Goal: Contribute content: Contribute content

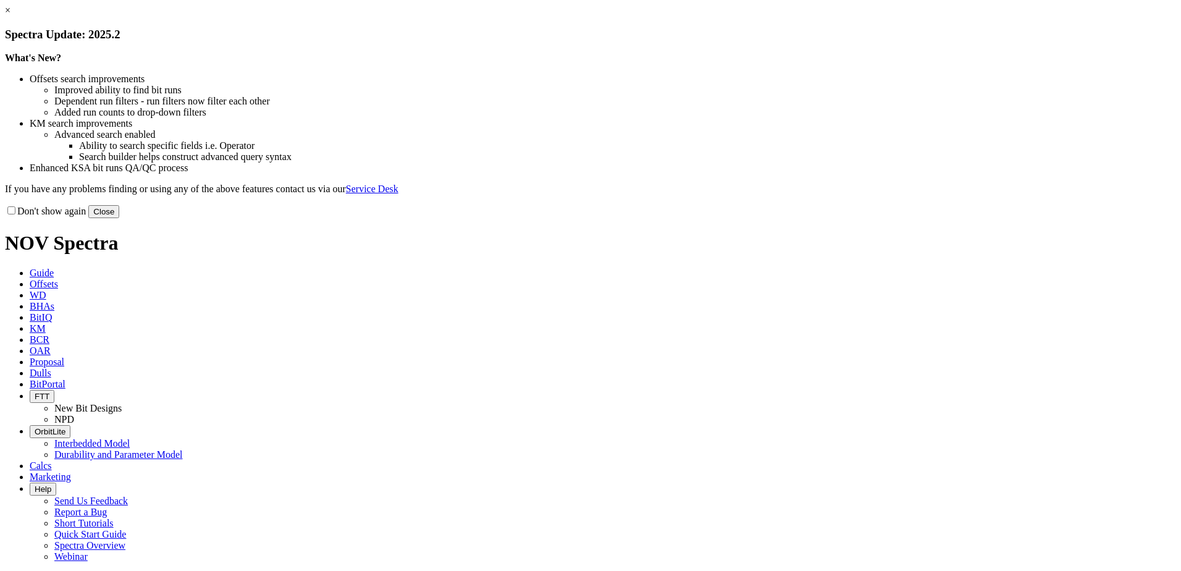
drag, startPoint x: 850, startPoint y: 101, endPoint x: 793, endPoint y: 69, distance: 65.3
click at [10, 15] on link "×" at bounding box center [8, 10] width 6 height 10
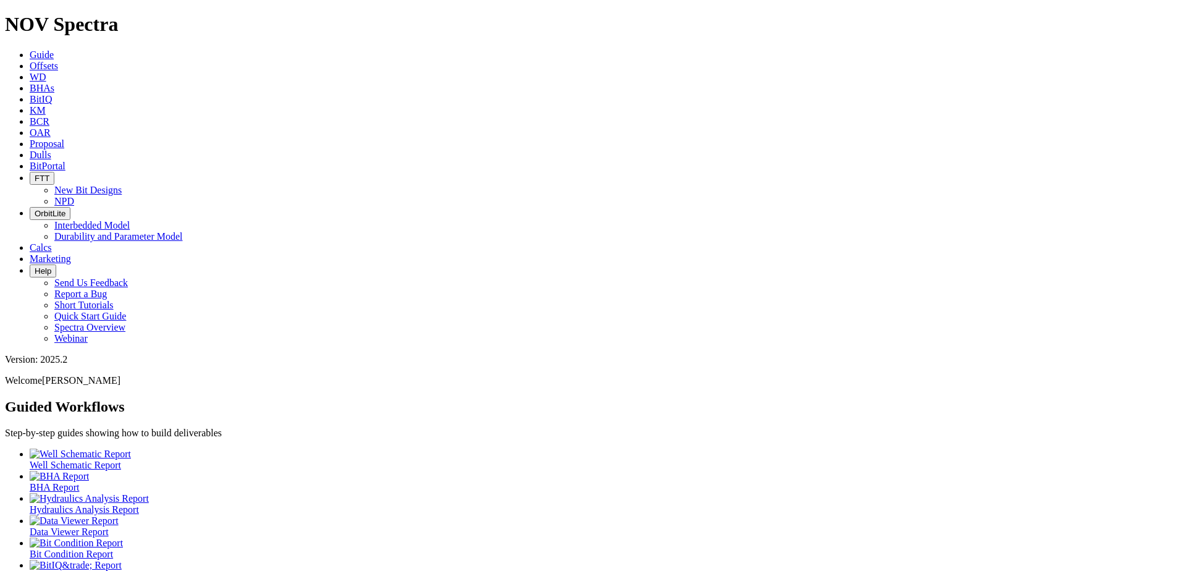
click at [30, 149] on icon at bounding box center [30, 154] width 0 height 10
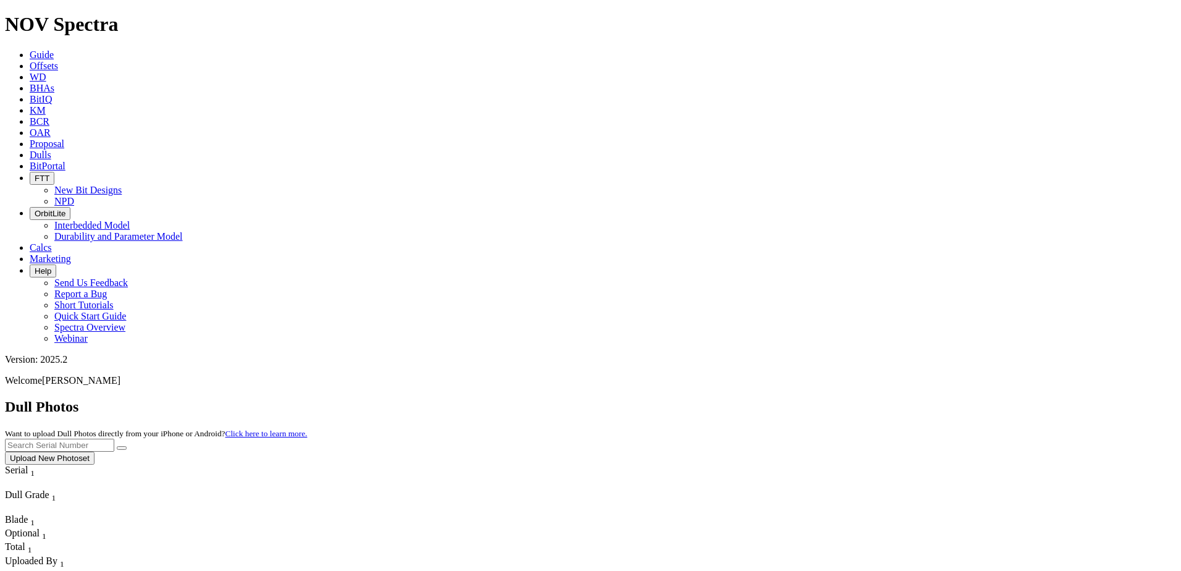
click at [114, 438] on input "text" at bounding box center [59, 444] width 109 height 13
paste input "A321249"
type input "A321249"
click at [122, 448] on icon "submit" at bounding box center [122, 448] width 0 height 0
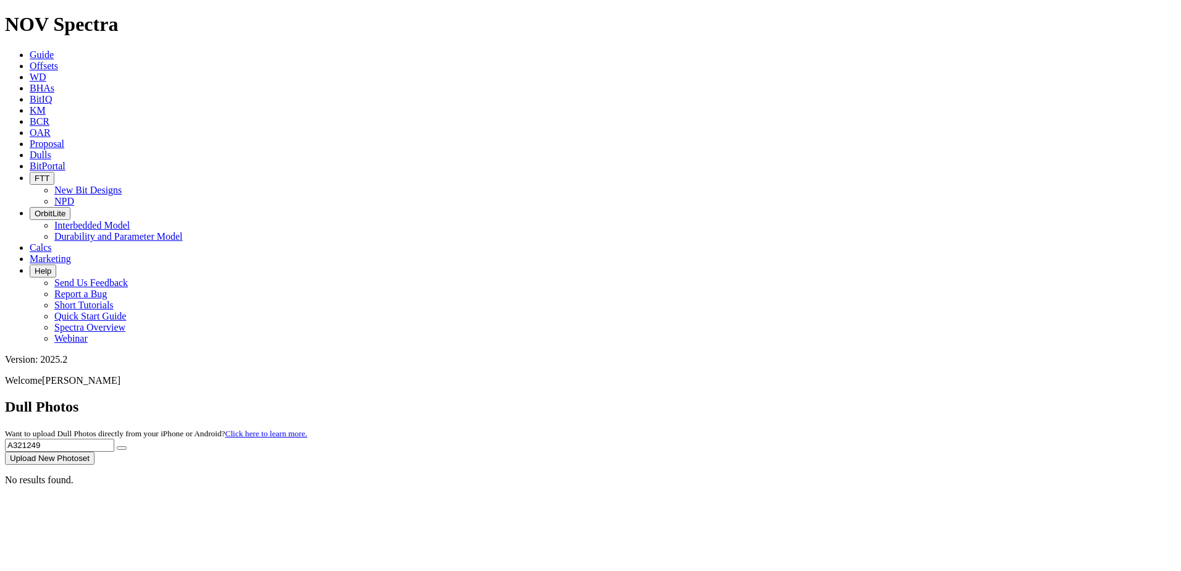
click at [94, 451] on button "Upload New Photoset" at bounding box center [50, 457] width 90 height 13
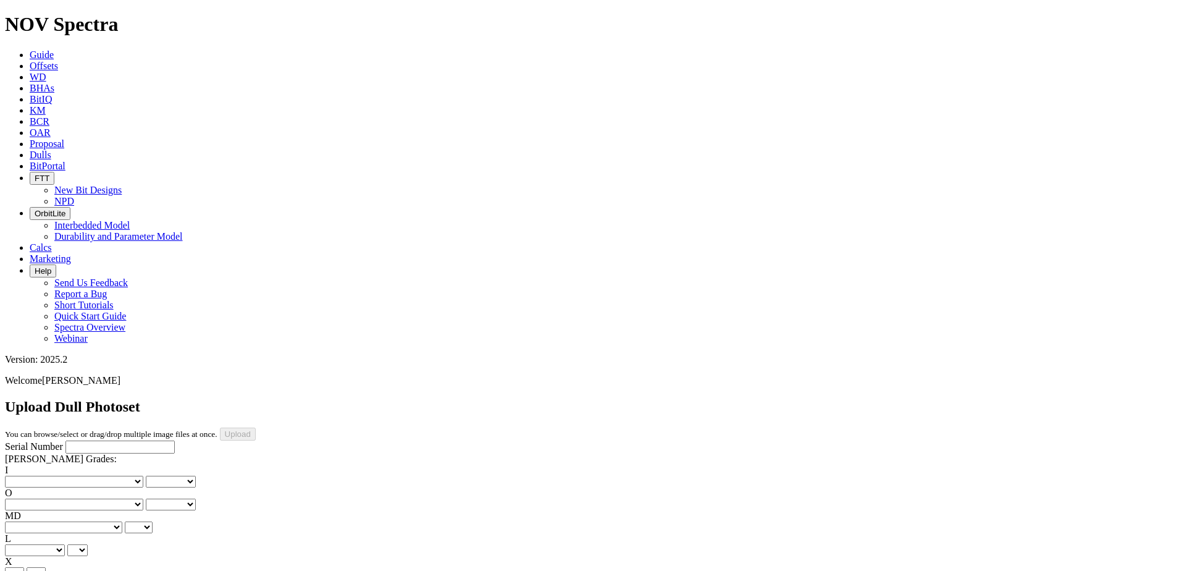
click at [65, 440] on input "Serial Number" at bounding box center [119, 446] width 109 height 13
paste input "A321249"
type input "A321249"
click at [56, 475] on select "No lost, worn or damaged cutters 0 1 2 3 4 5 6 7 8 No diamond table left on any…" at bounding box center [74, 481] width 138 height 12
select select "number:1"
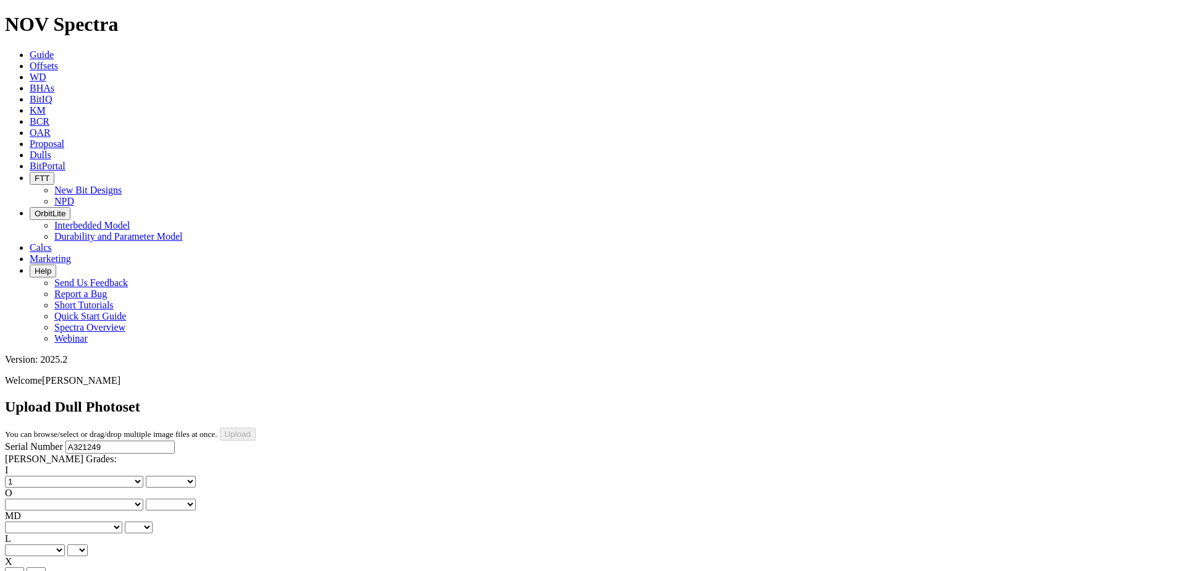
click at [25, 475] on select "No lost, worn or damaged cutters 0 1 2 3 4 5 6 7 8 No diamond table left on any…" at bounding box center [74, 481] width 138 height 12
select select "number:1"
click at [101, 498] on select "No lost, worn or damaged cutters 0 1 2 3 4 5 6 7 8 No diamond table left on any…" at bounding box center [74, 504] width 138 height 12
select select "number:1"
click at [88, 498] on select "No lost, worn or damaged cutters 0 1 2 3 4 5 6 7 8 No diamond table left on any…" at bounding box center [74, 504] width 138 height 12
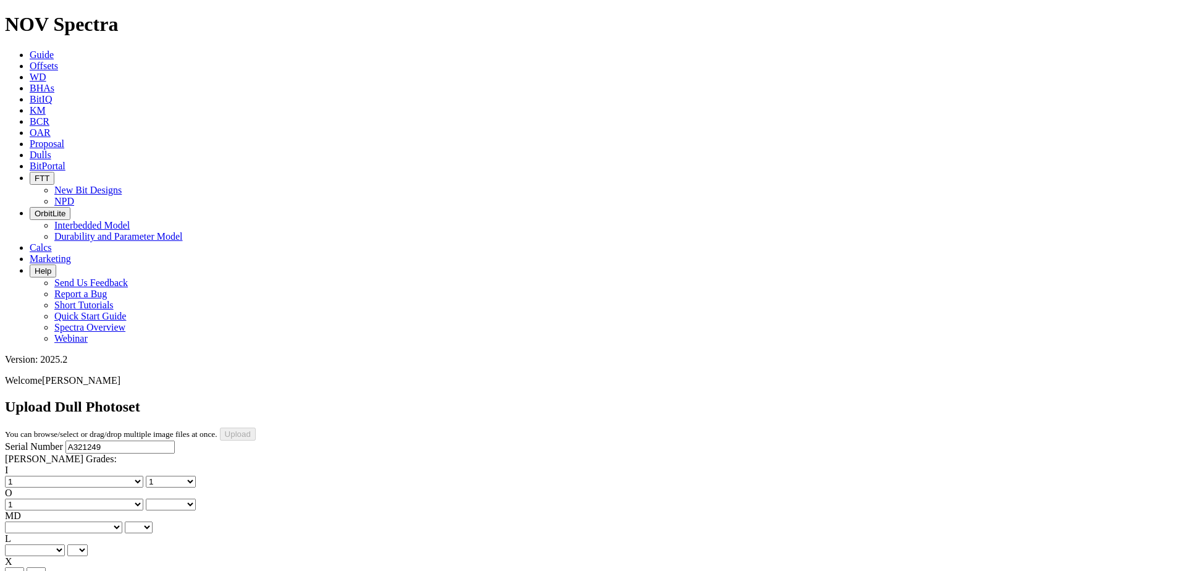
select select "number:1"
click at [48, 521] on select "BF - Bond Failure BT - Broken Teeth/Cutters BU - Balled Up Bit CR - Cored CT - …" at bounding box center [63, 527] width 117 height 12
select select "string:WT"
click at [25, 521] on select "BF - Bond Failure BT - Broken Teeth/Cutters BU - Balled Up Bit CR - Cored CT - …" at bounding box center [63, 527] width 117 height 12
select select "string:WT"
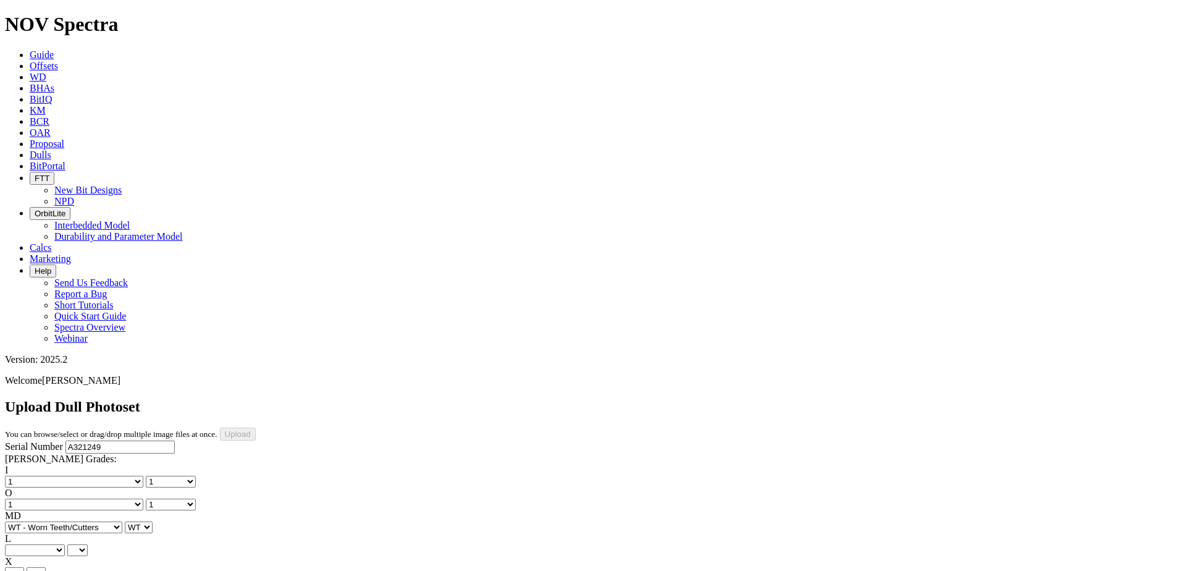
click at [65, 544] on select "A - All C - Cone G - Gauge N - Nose S - Shoulder T - Taper" at bounding box center [35, 550] width 60 height 12
select select "string:A"
click at [65, 544] on select "A - All C - Cone G - Gauge N - Nose S - Shoulder T - Taper" at bounding box center [35, 550] width 60 height 12
select select "string:A"
click at [24, 567] on select "X" at bounding box center [14, 573] width 19 height 12
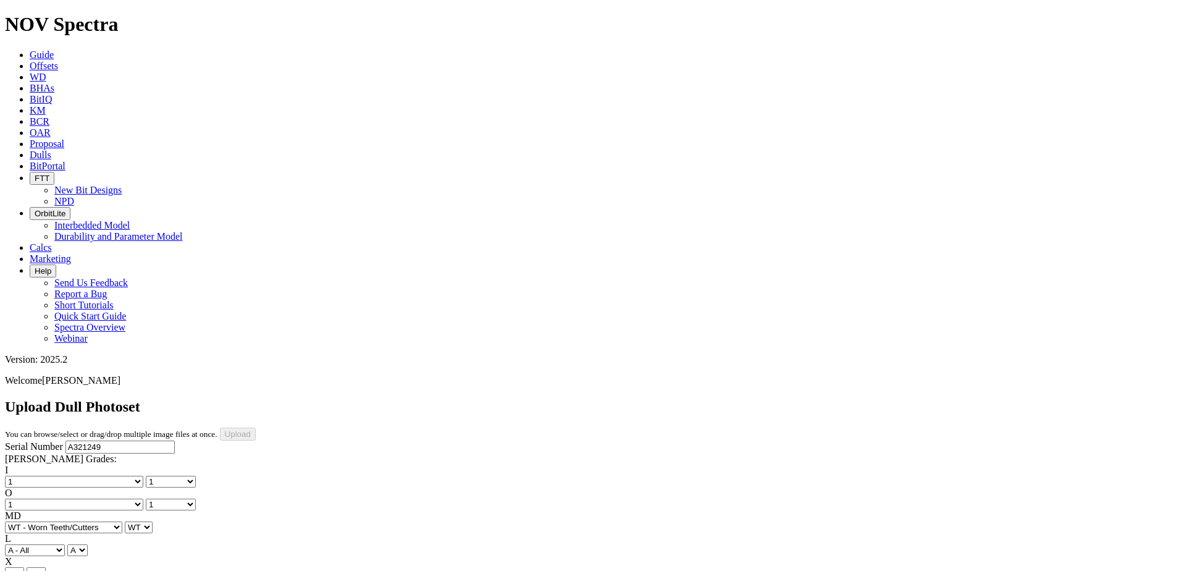
select select "string:X"
click at [24, 567] on select "X" at bounding box center [14, 573] width 19 height 12
select select "string:X"
select select "string:I"
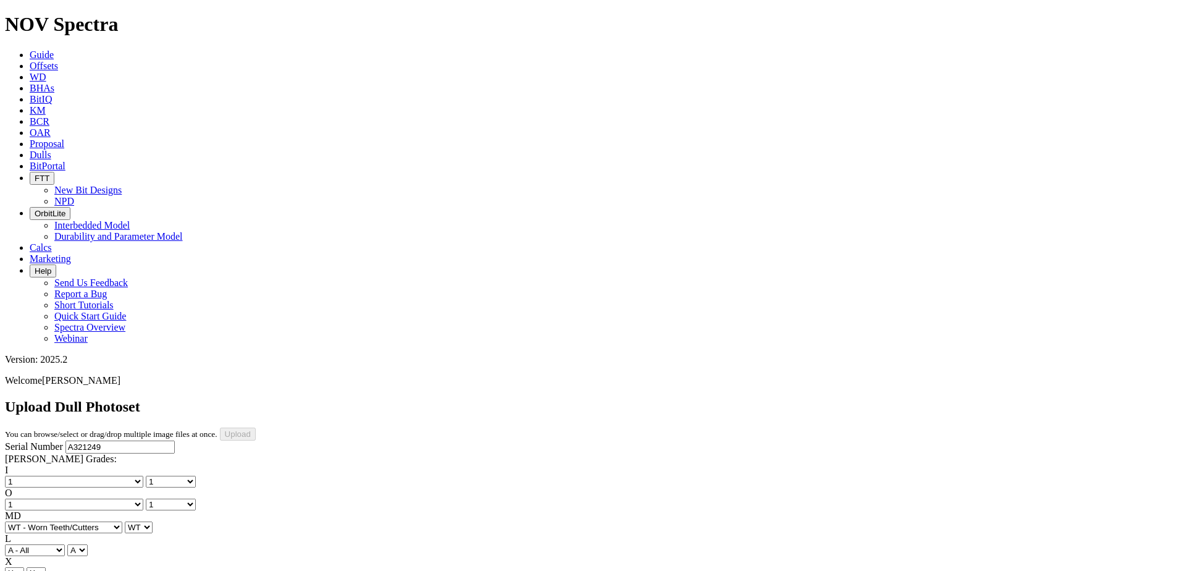
select select "string:I"
select select "string:CT"
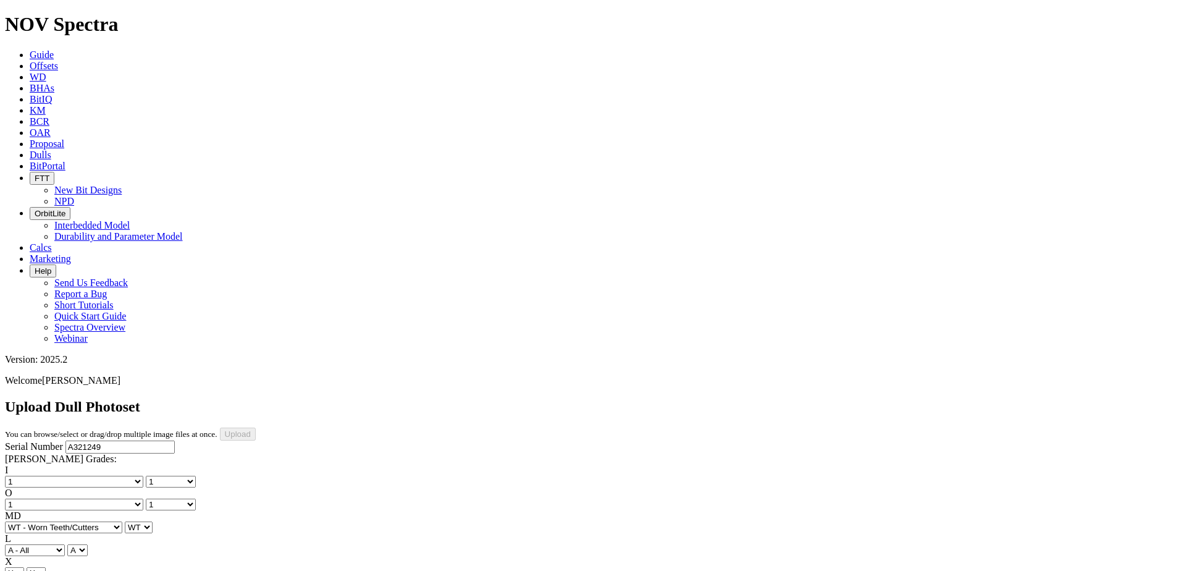
select select "string:CT"
select select "string:_"
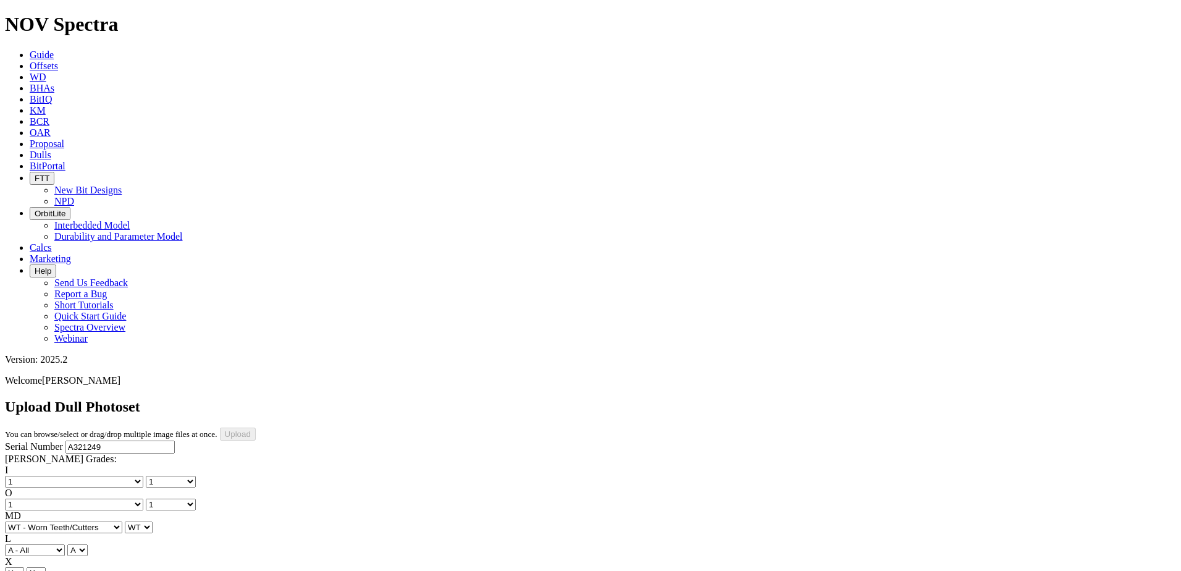
type input "9/10/25"
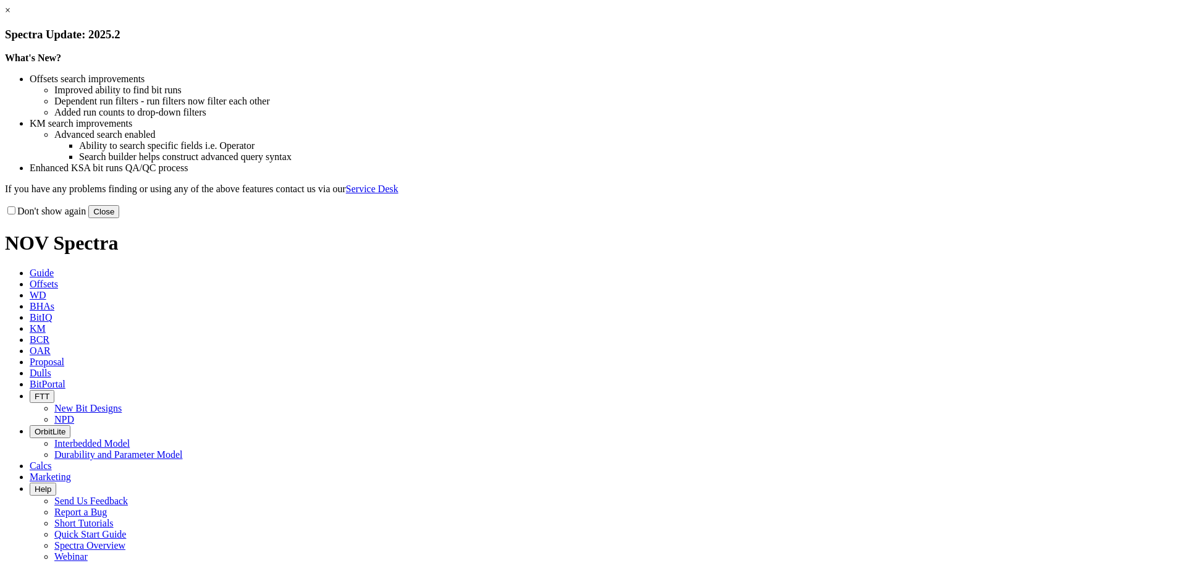
click at [119, 218] on button "Close" at bounding box center [103, 211] width 31 height 13
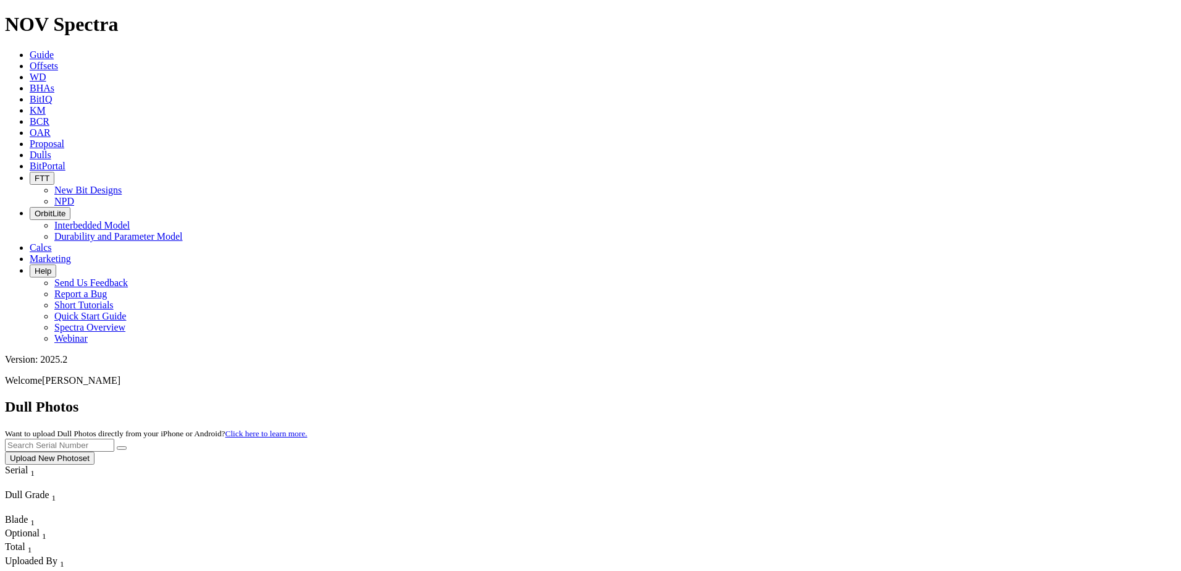
click at [114, 438] on input "text" at bounding box center [59, 444] width 109 height 13
type input "A320863"
click at [122, 448] on icon "submit" at bounding box center [122, 448] width 0 height 0
click at [94, 451] on button "Upload New Photoset" at bounding box center [50, 457] width 90 height 13
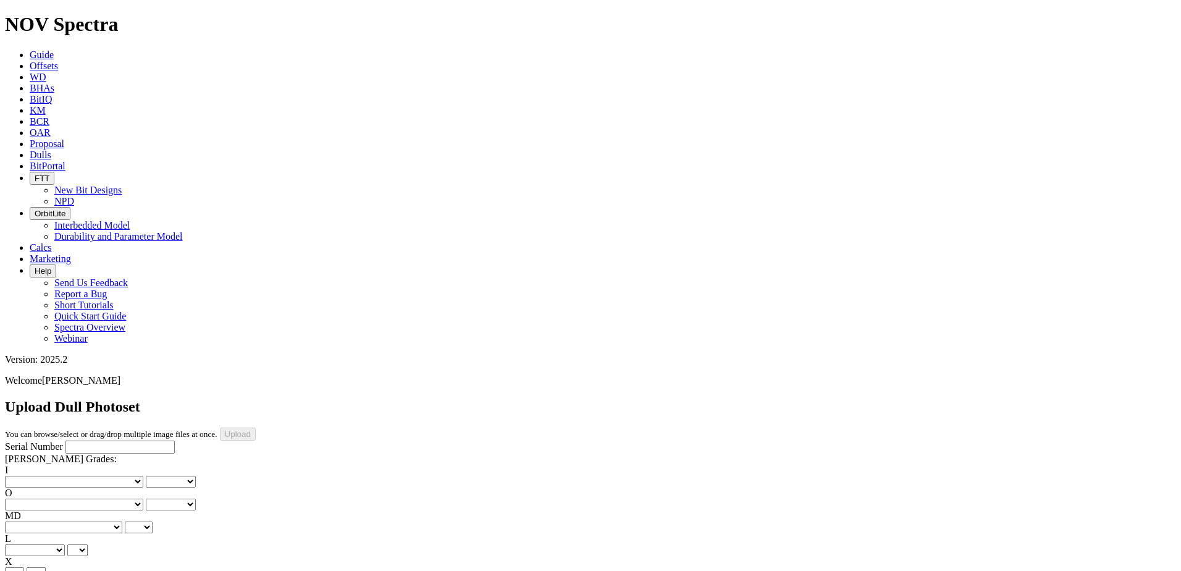
click at [75, 440] on input "Serial Number" at bounding box center [119, 446] width 109 height 13
paste input "A320863"
type input "A320863"
click at [67, 475] on select "No lost, worn or damaged cutters 0 1 2 3 4 5 6 7 8 No diamond table left on any…" at bounding box center [74, 481] width 138 height 12
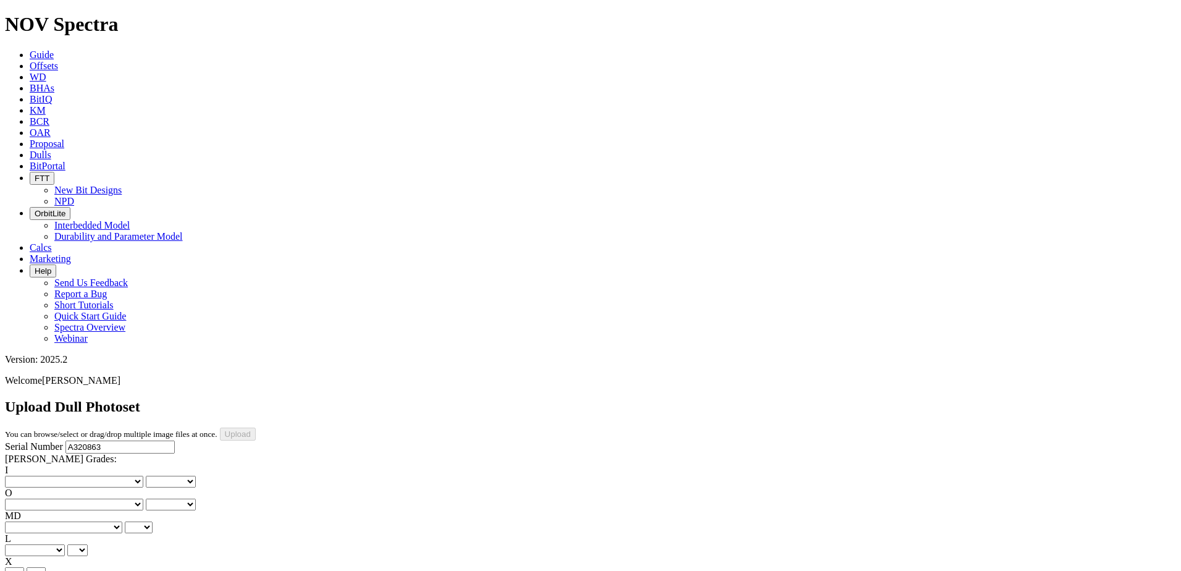
select select "number:2"
click at [25, 475] on select "No lost, worn or damaged cutters 0 1 2 3 4 5 6 7 8 No diamond table left on any…" at bounding box center [74, 481] width 138 height 12
select select "number:2"
click at [128, 498] on select "No lost, worn or damaged cutters 0 1 2 3 4 5 6 7 8 No diamond table left on any…" at bounding box center [74, 504] width 138 height 12
select select "number:3"
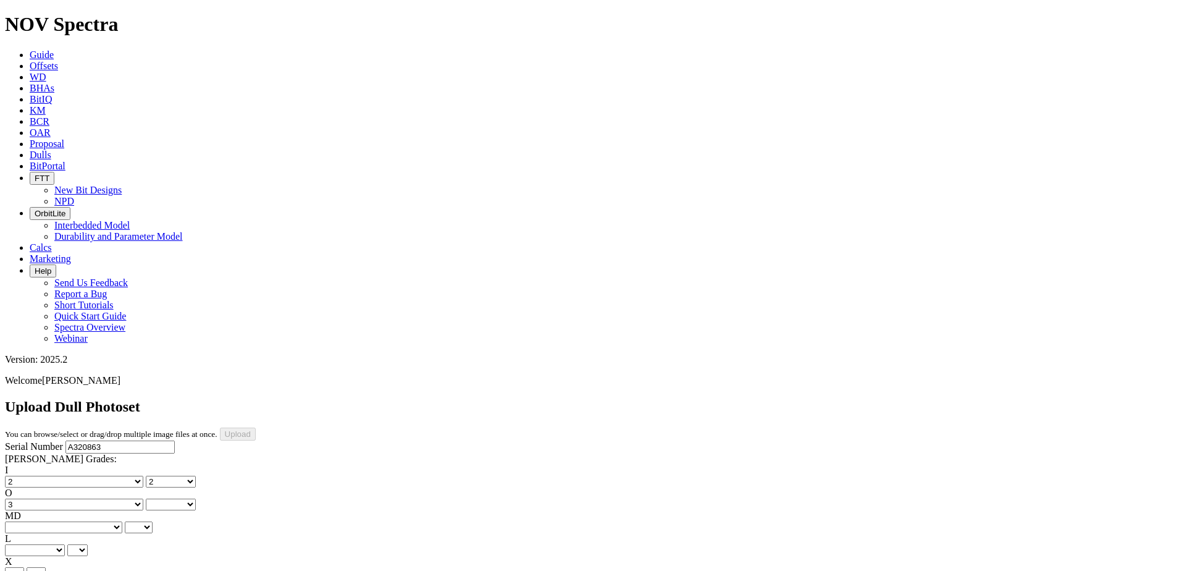
click at [88, 498] on select "No lost, worn or damaged cutters 0 1 2 3 4 5 6 7 8 No diamond table left on any…" at bounding box center [74, 504] width 138 height 12
select select "number:3"
click at [53, 521] on select "BF - Bond Failure BT - Broken Teeth/Cutters BU - Balled Up Bit CR - Cored CT - …" at bounding box center [63, 527] width 117 height 12
select select "string:CT"
click at [25, 521] on select "BF - Bond Failure BT - Broken Teeth/Cutters BU - Balled Up Bit CR - Cored CT - …" at bounding box center [63, 527] width 117 height 12
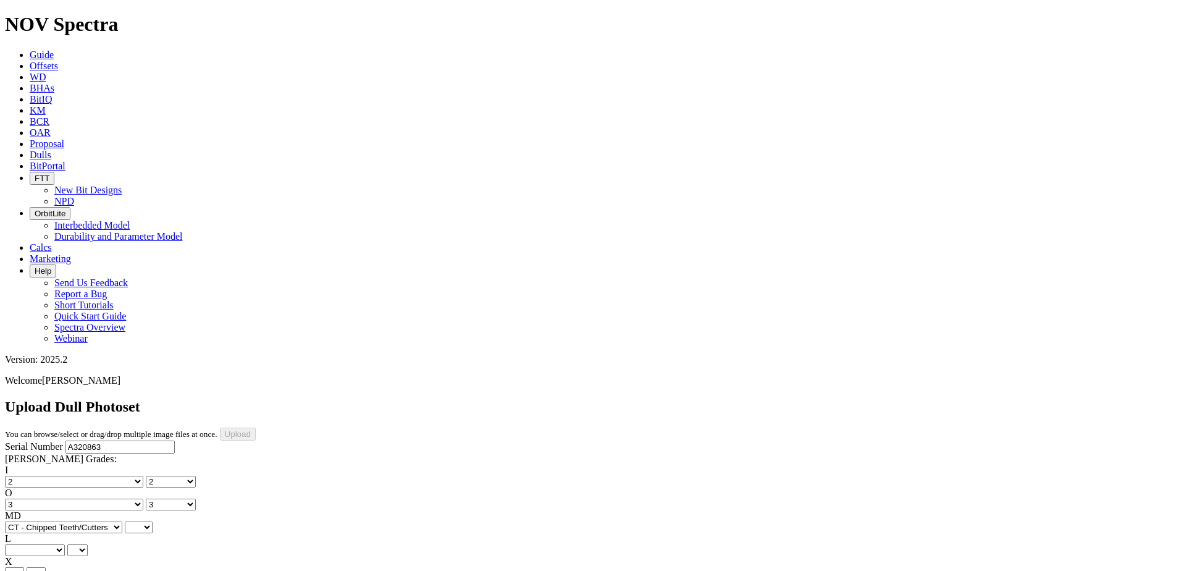
select select "string:CT"
click at [65, 544] on select "A - All C - Cone G - Gauge N - Nose S - Shoulder T - Taper" at bounding box center [35, 550] width 60 height 12
select select "string:A"
click at [65, 544] on select "A - All C - Cone G - Gauge N - Nose S - Shoulder T - Taper" at bounding box center [35, 550] width 60 height 12
select select "string:A"
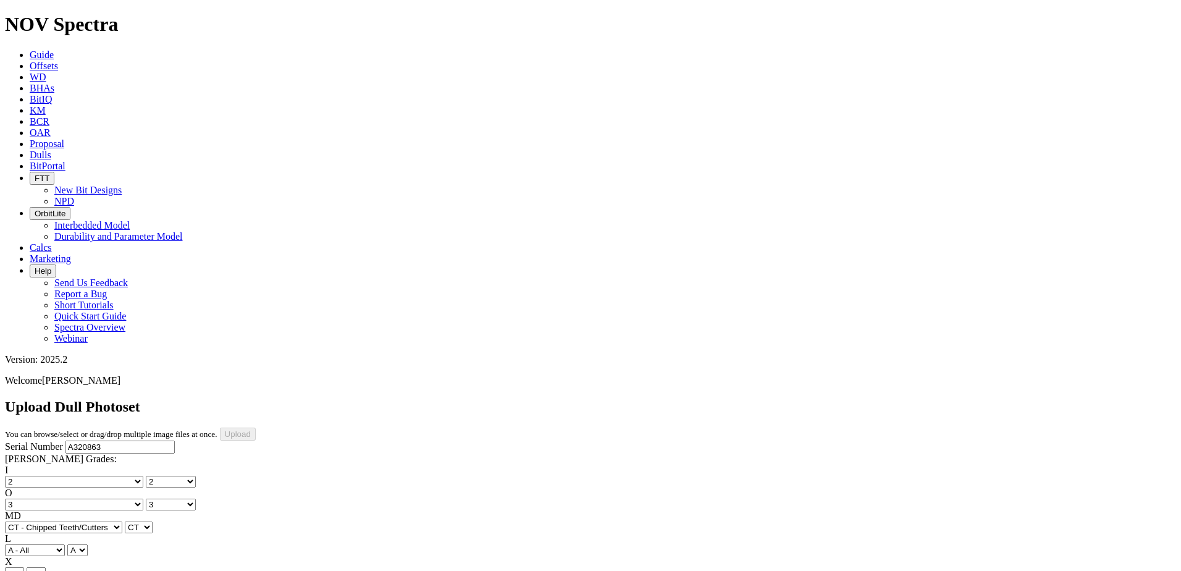
click at [24, 567] on select "X" at bounding box center [14, 573] width 19 height 12
select select "string:X"
click at [24, 567] on select "X" at bounding box center [14, 573] width 19 height 12
select select "string:X"
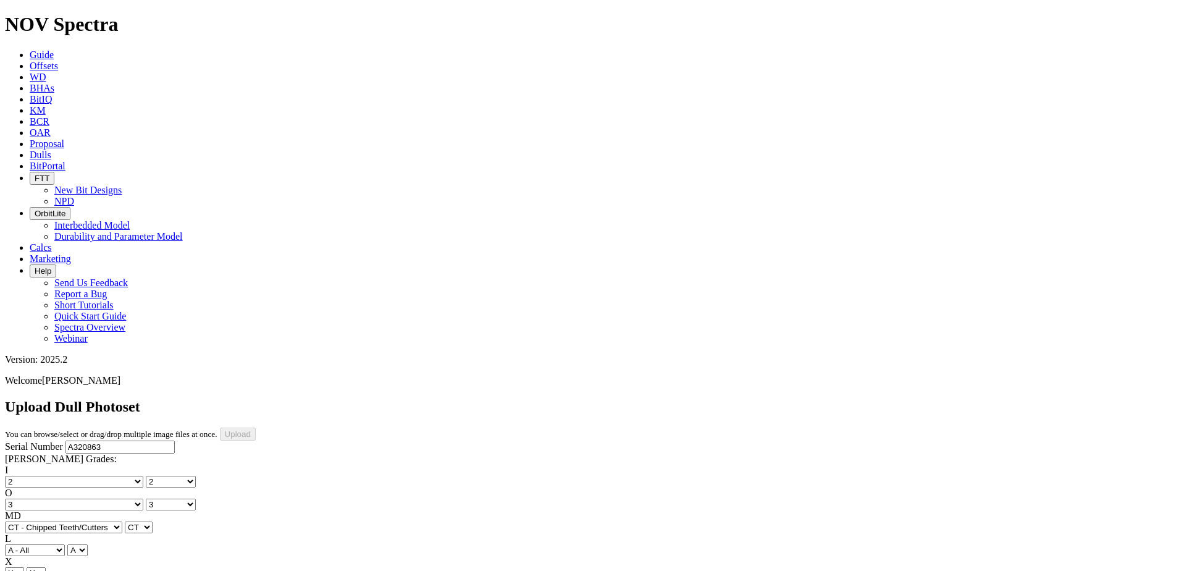
select select "string:I"
select select "string:WT"
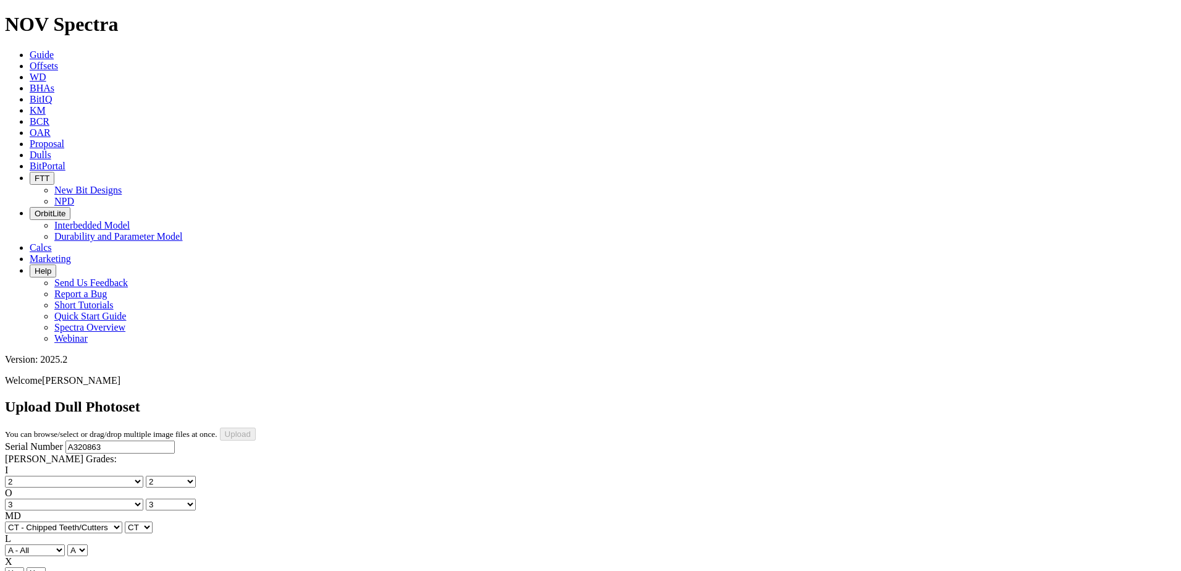
select select "string:WT"
select select "string:_"
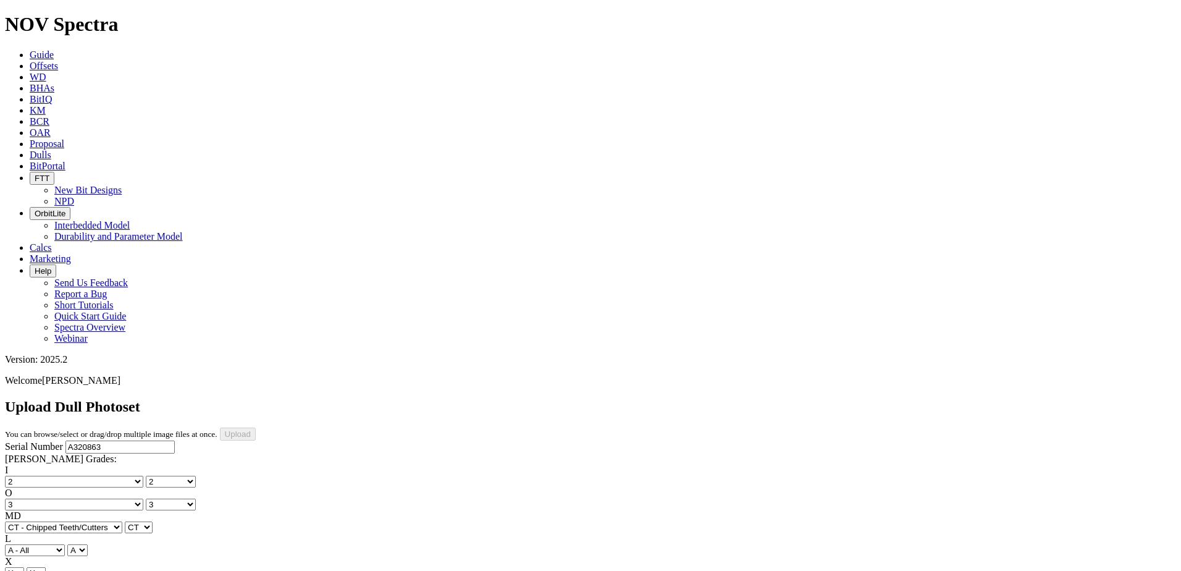
select select "string:_"
type input "9/10/25"
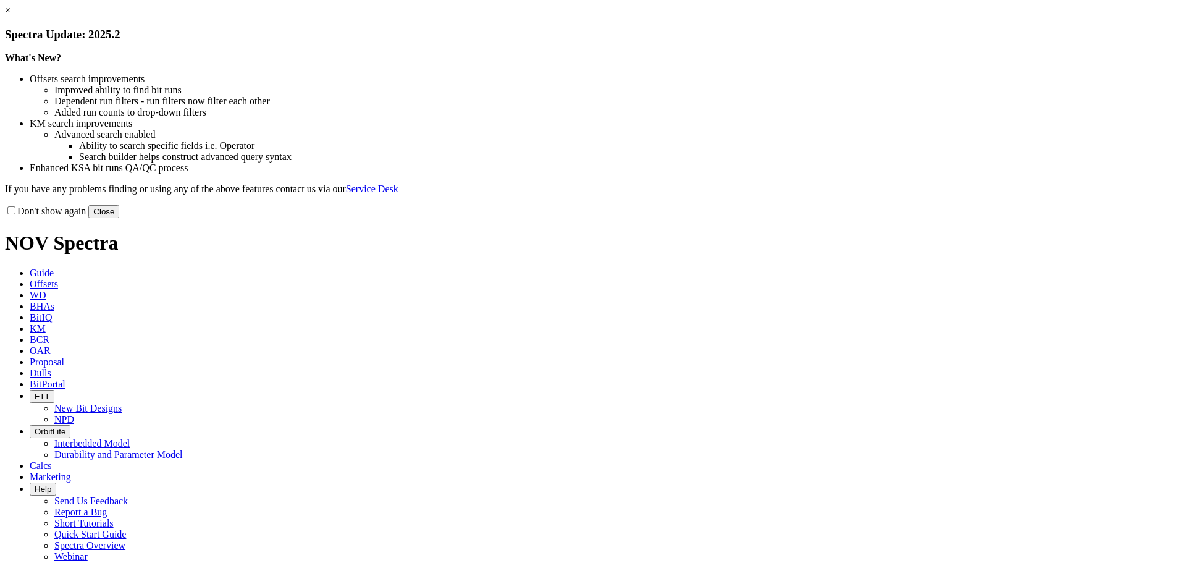
click at [119, 218] on button "Close" at bounding box center [103, 211] width 31 height 13
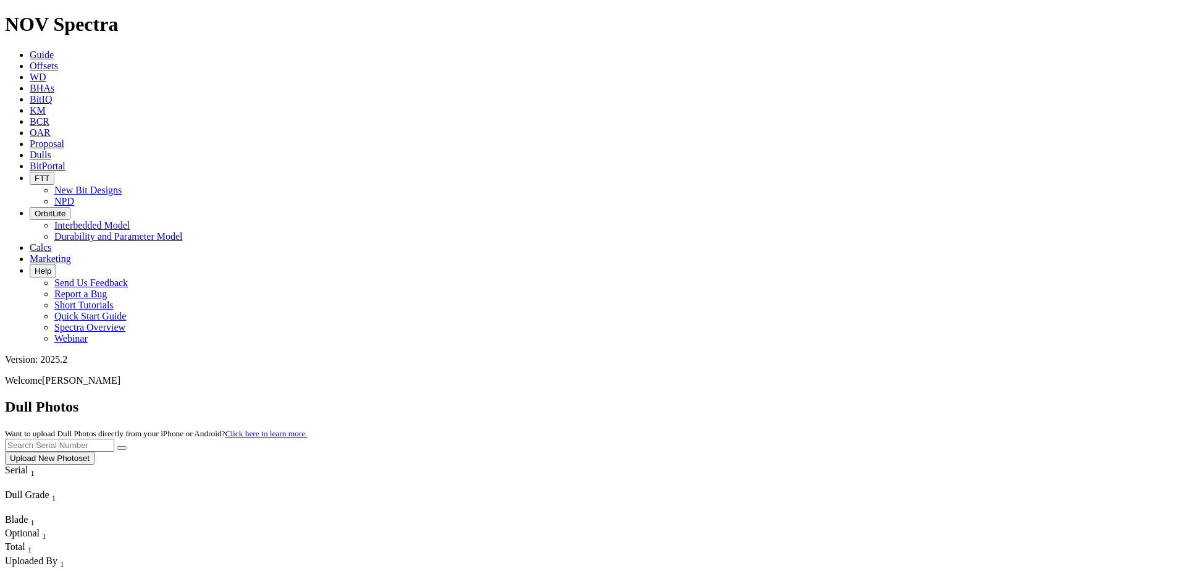
click at [114, 438] on input "text" at bounding box center [59, 444] width 109 height 13
paste input "A320991"
click at [127, 446] on button "submit" at bounding box center [122, 448] width 10 height 4
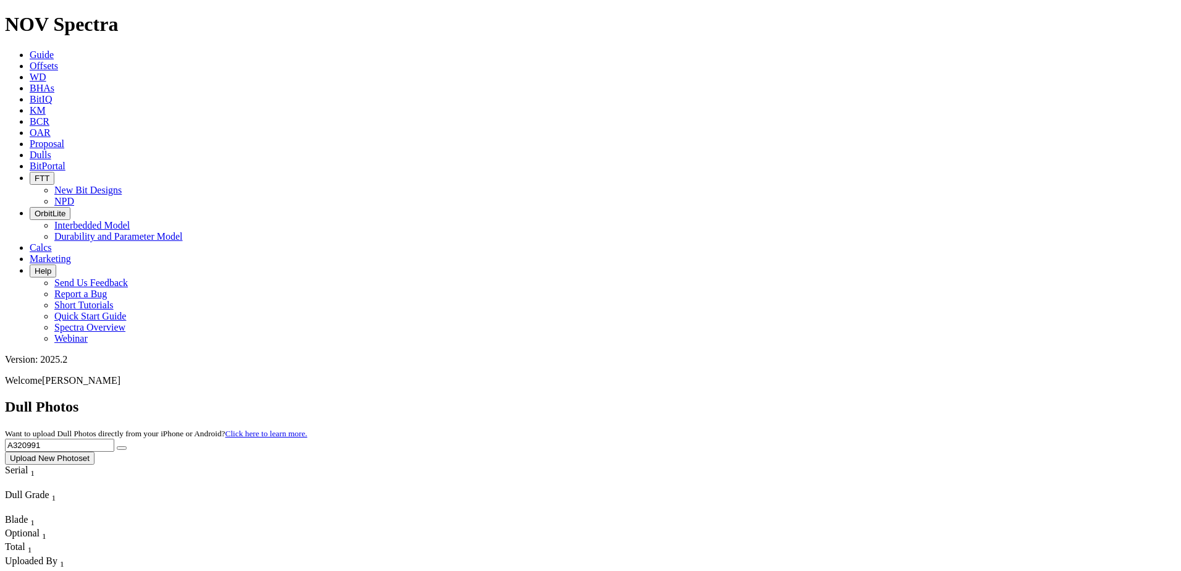
click at [114, 438] on input "A320991" at bounding box center [59, 444] width 109 height 13
paste input "89"
click at [122, 448] on icon "submit" at bounding box center [122, 448] width 0 height 0
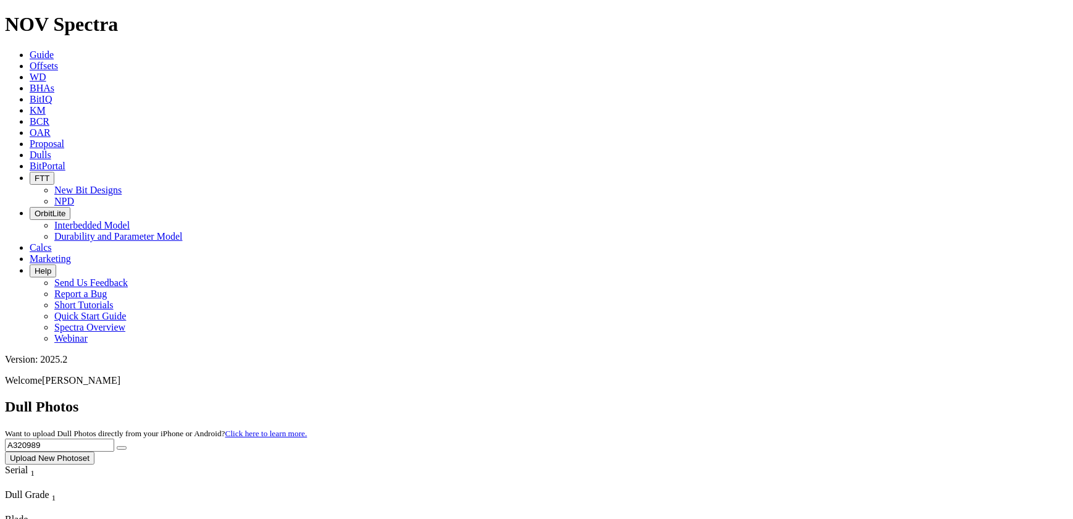
click at [114, 438] on input "A320989" at bounding box center [59, 444] width 109 height 13
paste input "124"
type input "A321249"
click at [127, 446] on button "submit" at bounding box center [122, 448] width 10 height 4
